Goal: Information Seeking & Learning: Learn about a topic

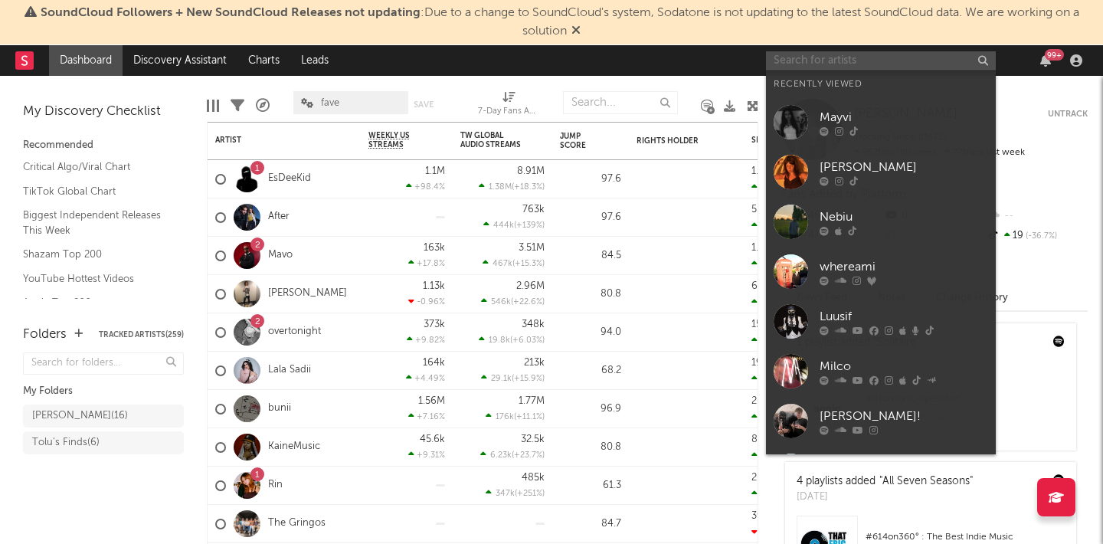
click at [851, 60] on input "text" at bounding box center [881, 60] width 230 height 19
type input "a"
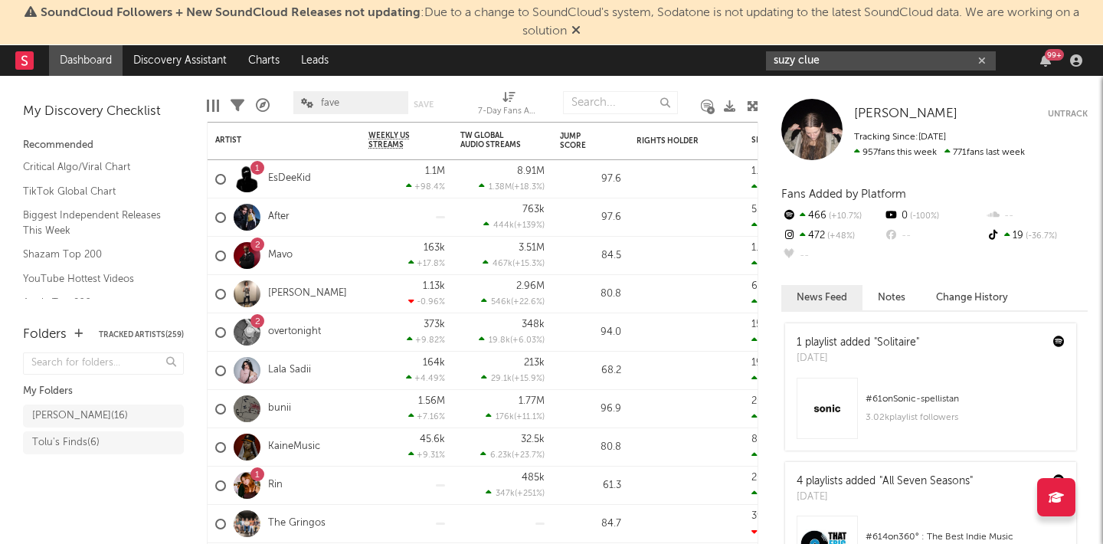
type input "suzy clue"
click at [924, 56] on input "suzy clue" at bounding box center [881, 60] width 230 height 19
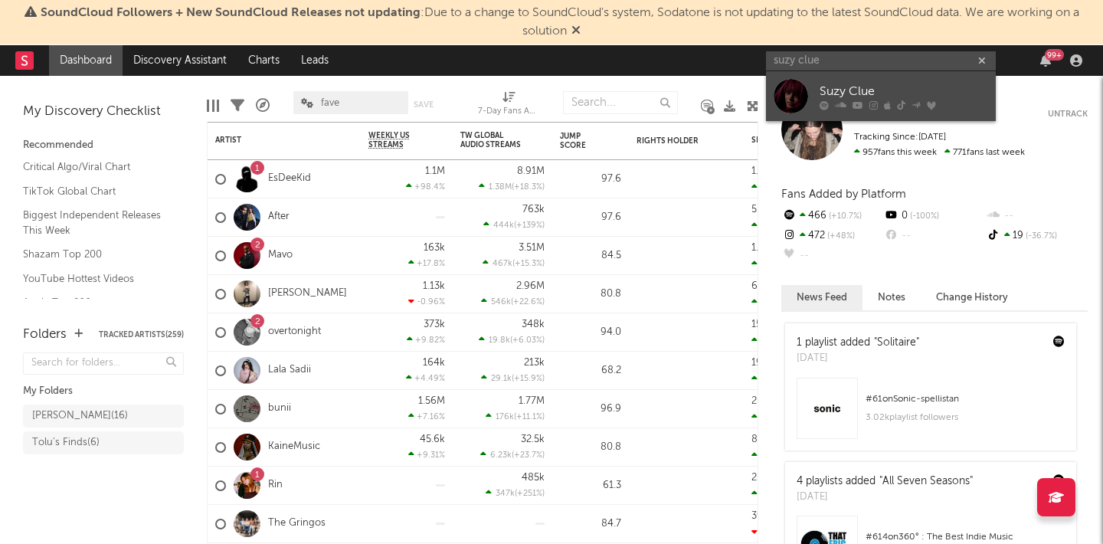
click at [871, 94] on div "Suzy Clue" at bounding box center [903, 91] width 168 height 18
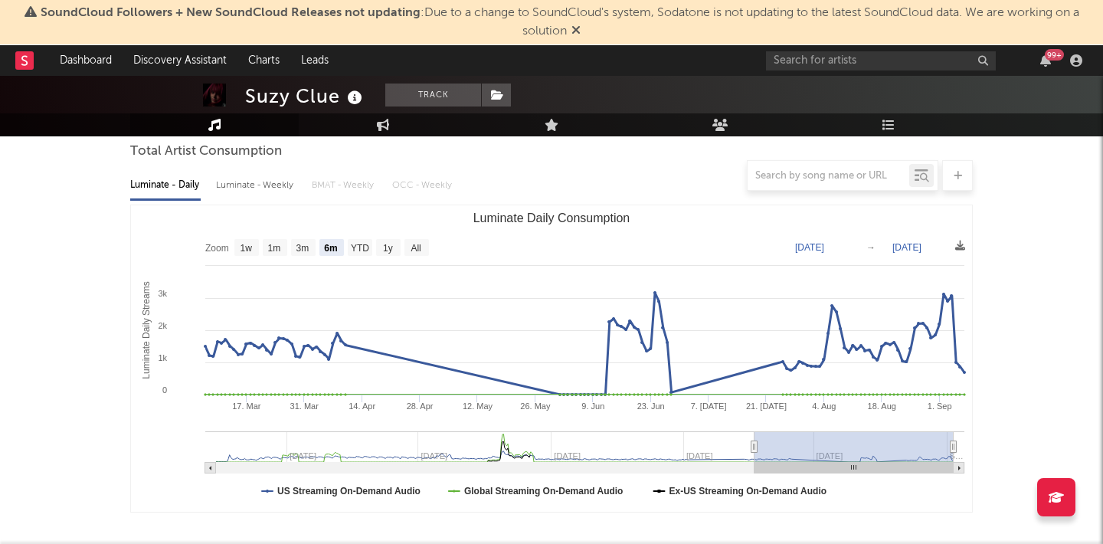
scroll to position [142, 0]
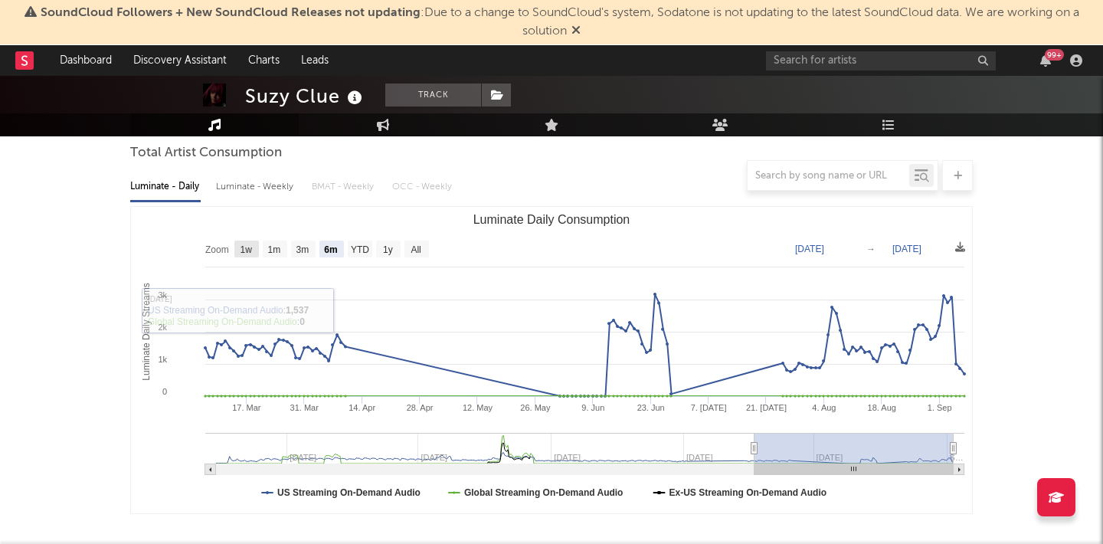
click at [255, 254] on rect "Luminate Daily Consumption" at bounding box center [246, 248] width 25 height 17
select select "1w"
type input "[DATE]"
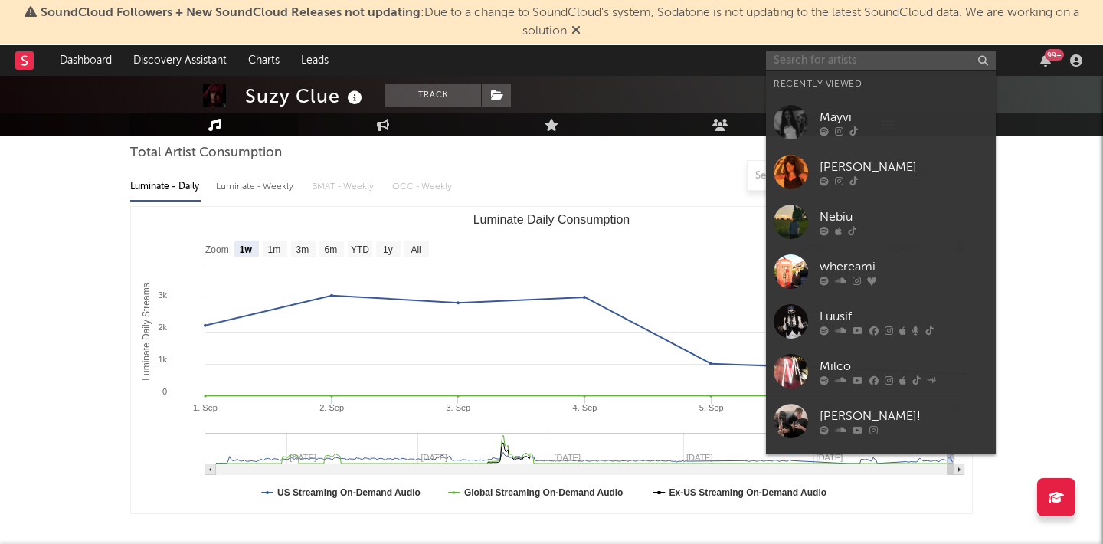
click at [921, 60] on input "text" at bounding box center [881, 60] width 230 height 19
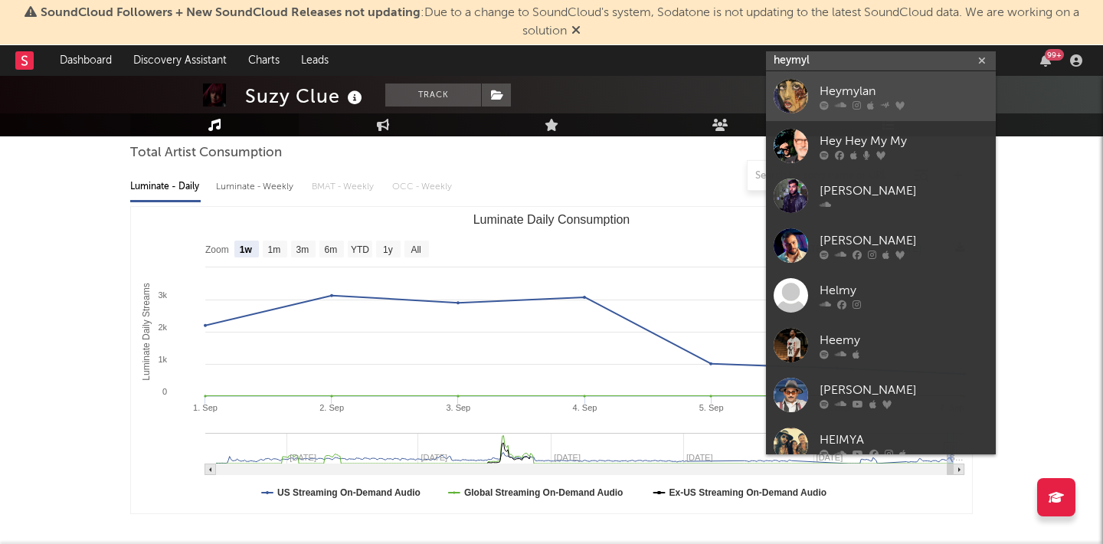
type input "heymyl"
click at [904, 102] on div at bounding box center [903, 104] width 168 height 9
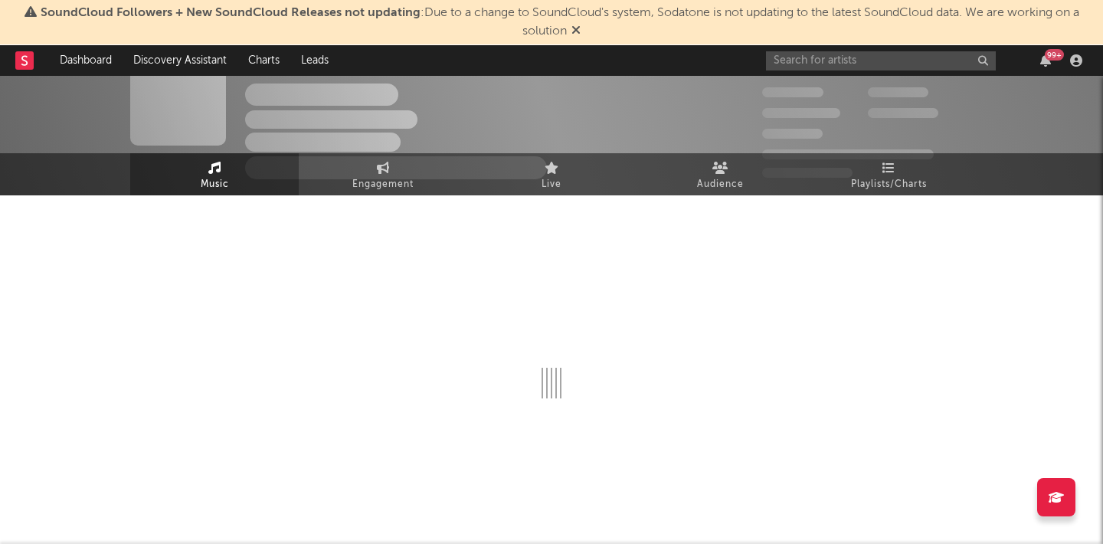
scroll to position [142, 0]
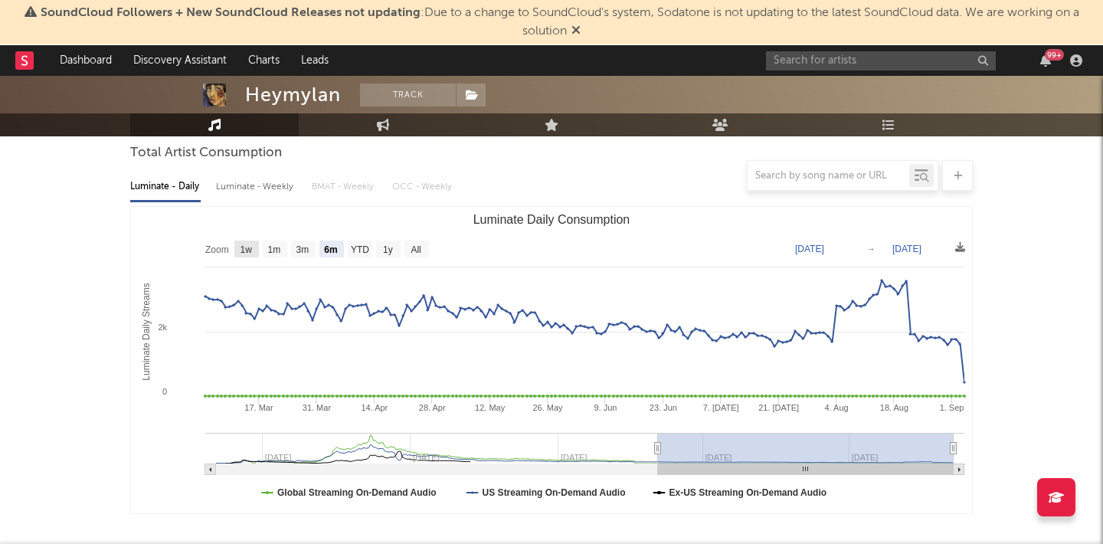
click at [242, 248] on text "1w" at bounding box center [246, 249] width 12 height 11
select select "1w"
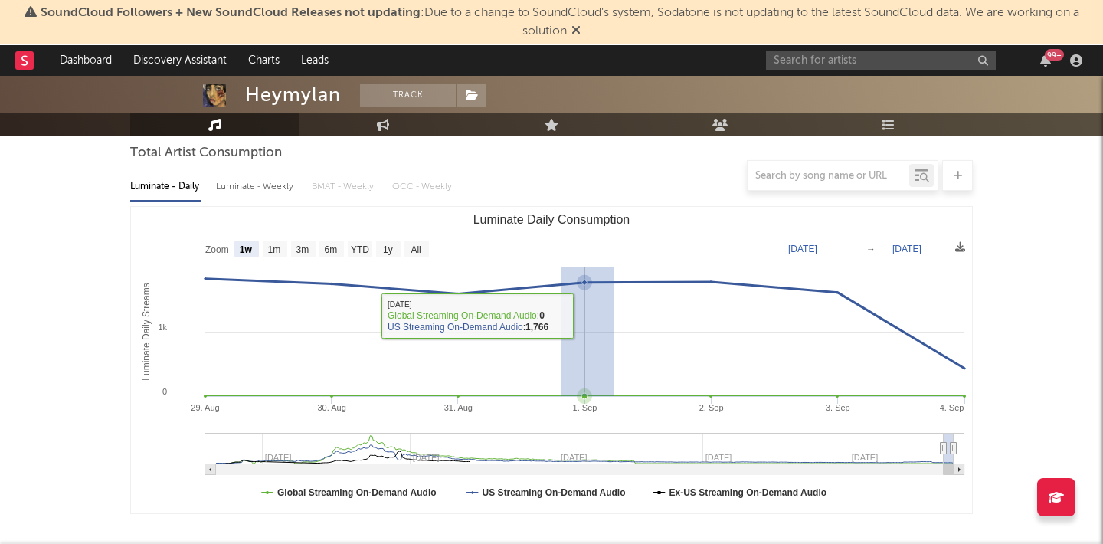
drag, startPoint x: 613, startPoint y: 347, endPoint x: 732, endPoint y: 512, distance: 203.6
click at [730, 511] on icon "Created with Highcharts 10.3.3 Luminate Daily Streams Luminate Daily Consumptio…" at bounding box center [551, 360] width 841 height 306
type input "[DATE]"
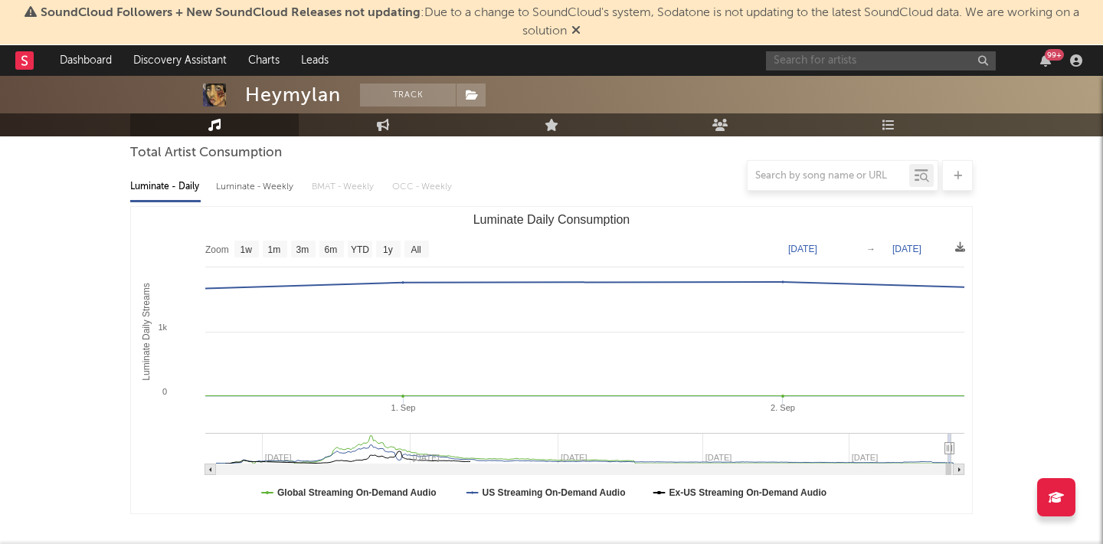
click at [852, 60] on input "text" at bounding box center [881, 60] width 230 height 19
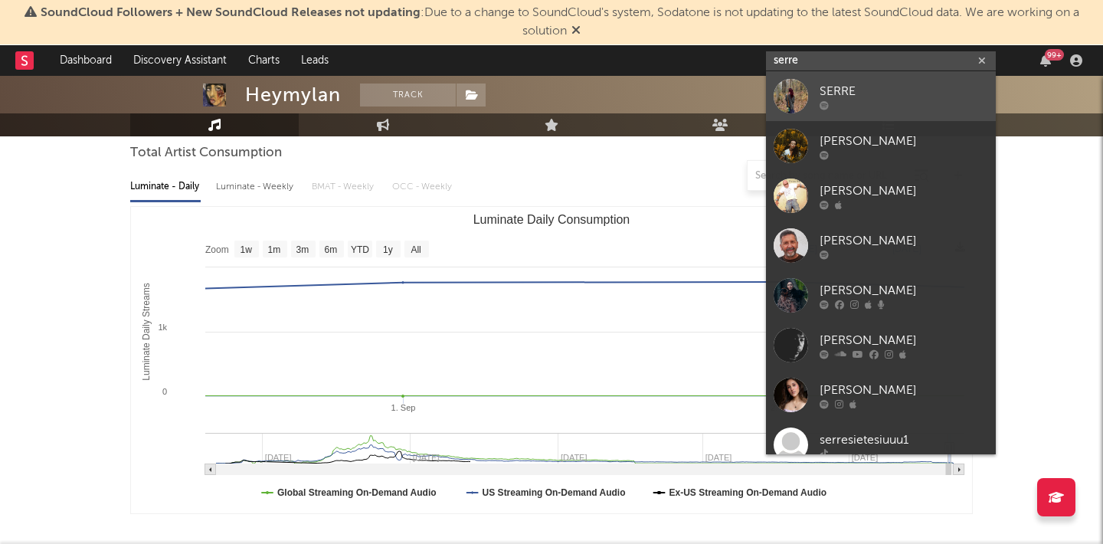
type input "serre"
click at [863, 88] on div "SERRE" at bounding box center [903, 91] width 168 height 18
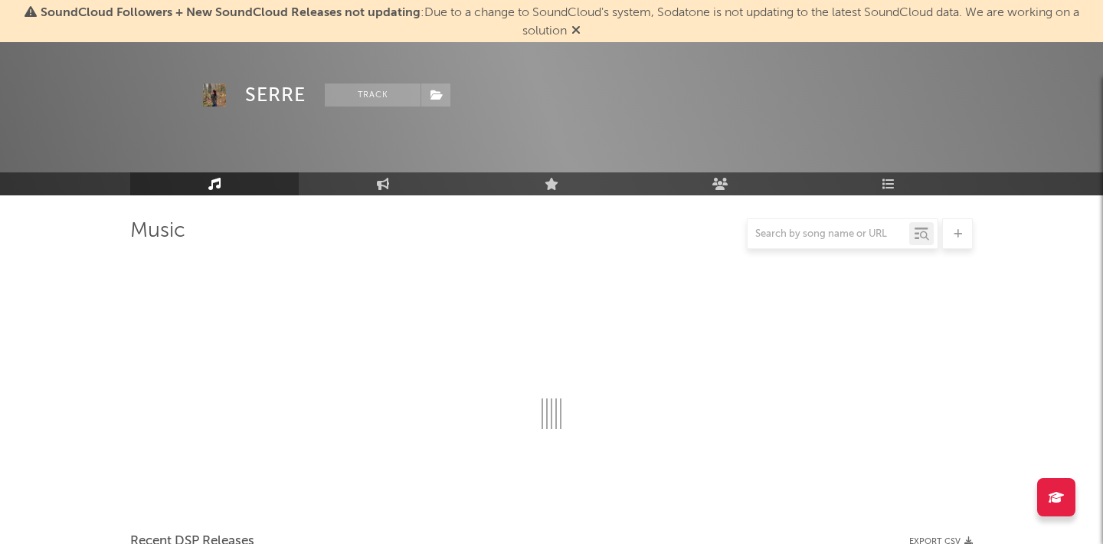
scroll to position [142, 0]
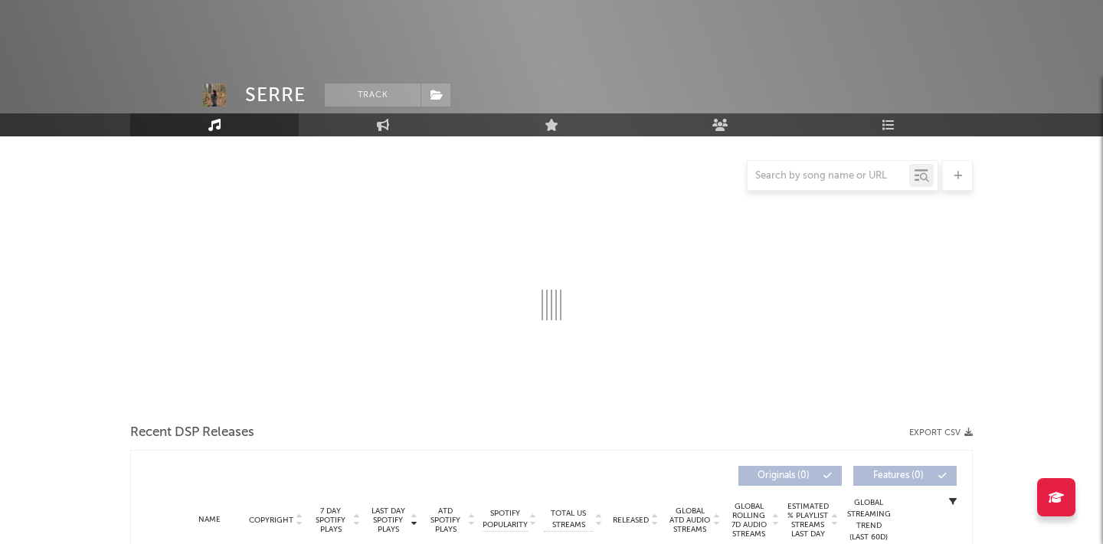
select select "1w"
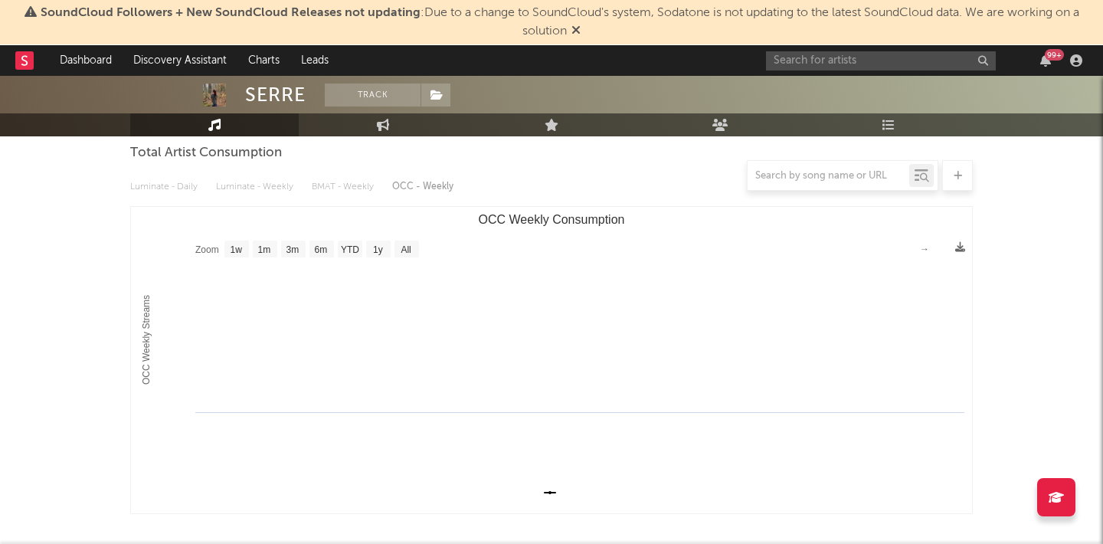
click at [237, 186] on div at bounding box center [551, 175] width 842 height 31
click at [286, 93] on div "SERRE" at bounding box center [275, 94] width 60 height 23
click at [213, 93] on img at bounding box center [214, 94] width 23 height 23
click at [806, 67] on input "text" at bounding box center [881, 60] width 230 height 19
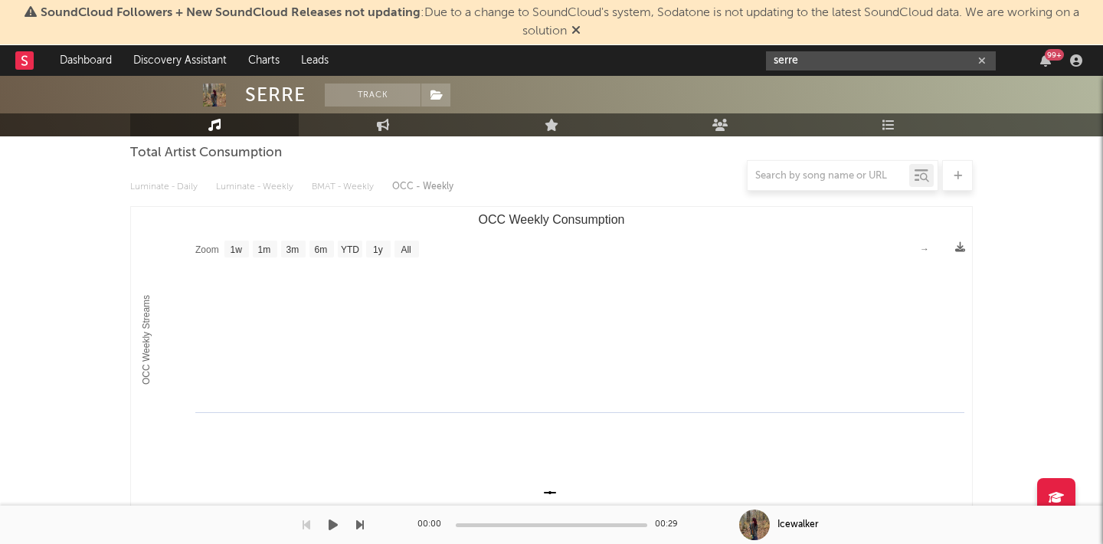
type input "serre"
